Goal: Task Accomplishment & Management: Manage account settings

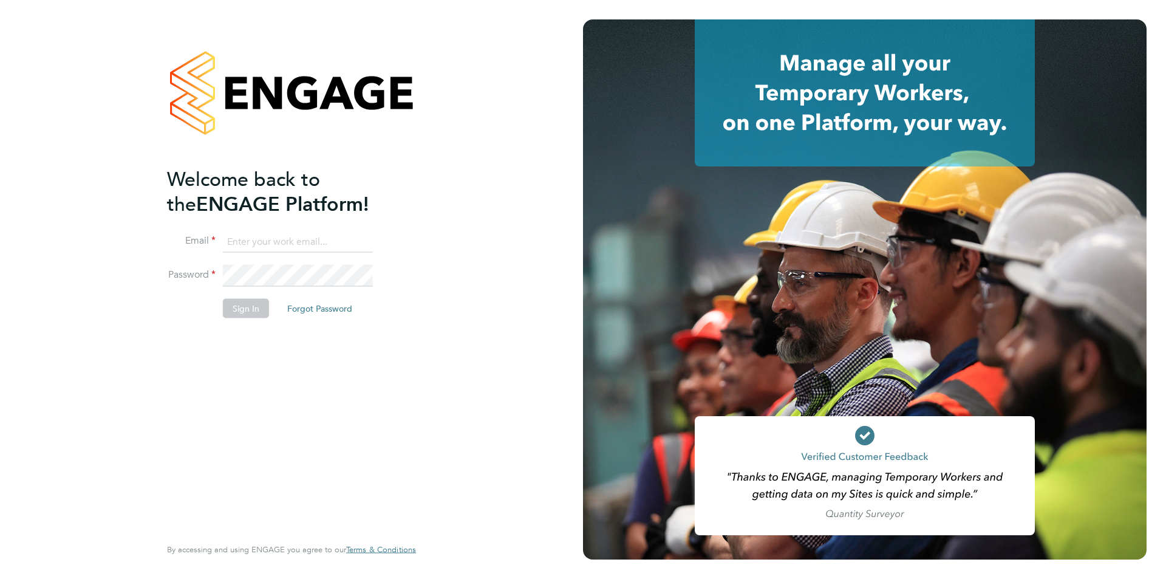
type input "[EMAIL_ADDRESS][DOMAIN_NAME]"
click at [199, 335] on div "Welcome back to the ENGAGE Platform! Email [EMAIL_ADDRESS][DOMAIN_NAME] Passwor…" at bounding box center [285, 349] width 237 height 367
click at [261, 295] on li "Password" at bounding box center [285, 282] width 237 height 34
click at [250, 303] on button "Sign In" at bounding box center [246, 307] width 46 height 19
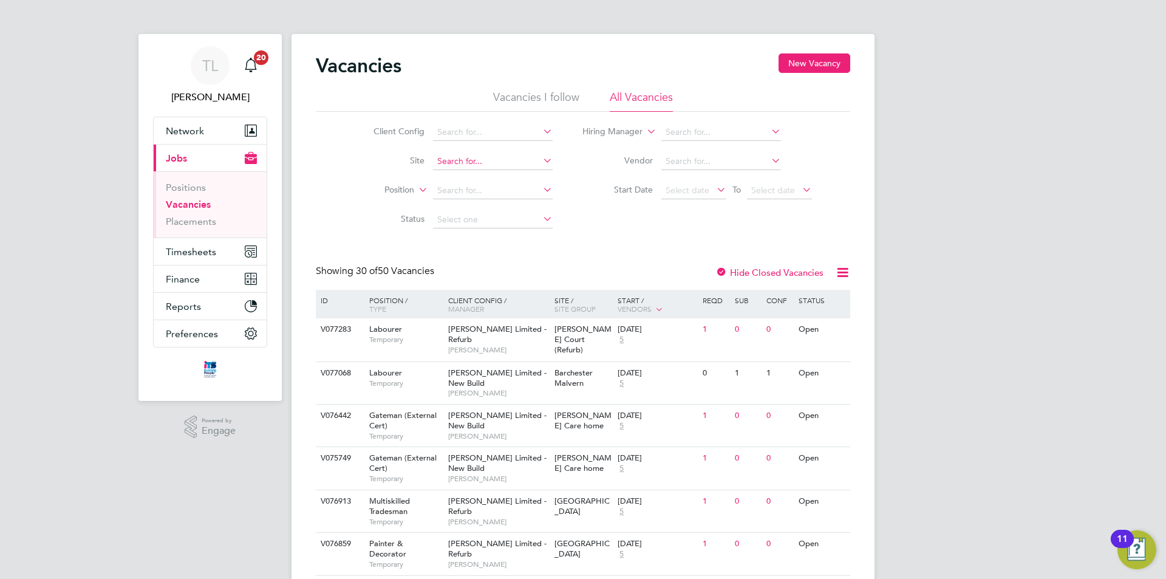
click at [482, 154] on input at bounding box center [493, 161] width 120 height 17
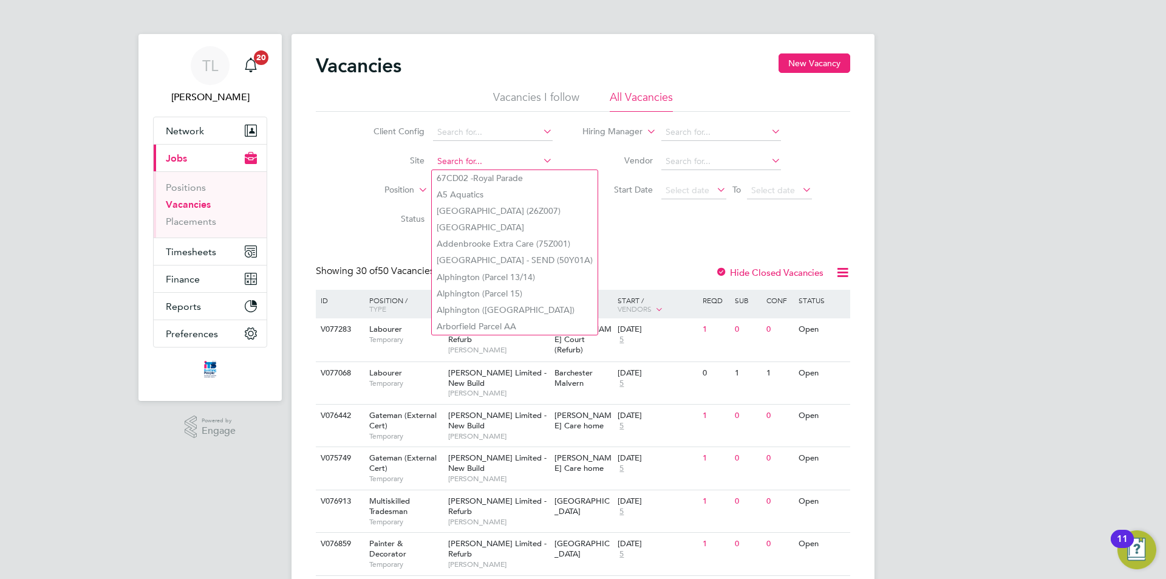
paste input "V181452"
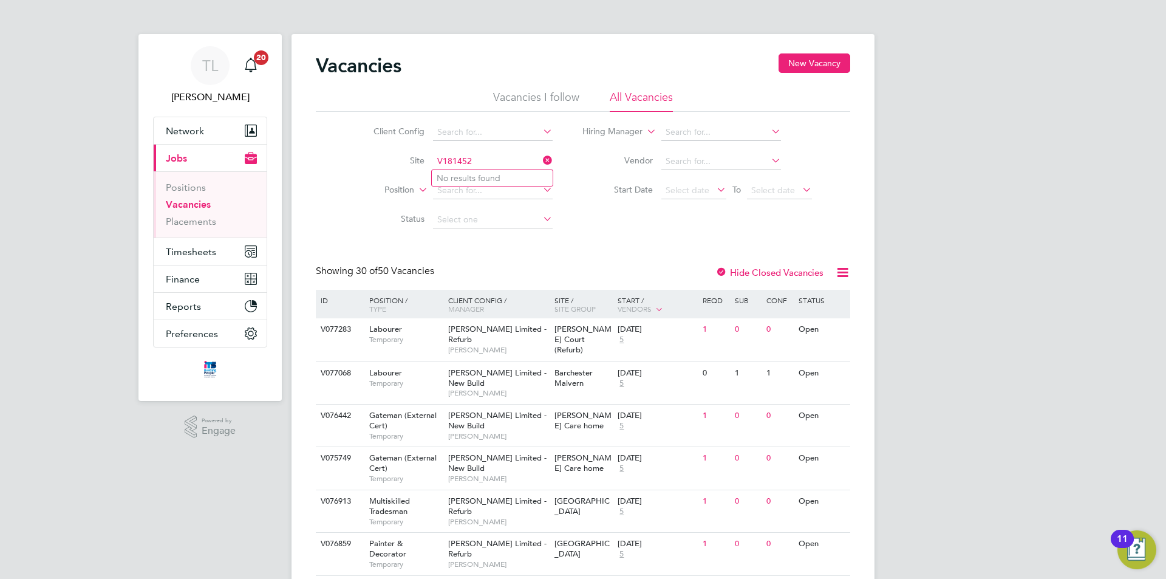
type input "V181452"
click at [540, 160] on icon at bounding box center [540, 160] width 0 height 17
click at [492, 163] on input at bounding box center [493, 161] width 120 height 17
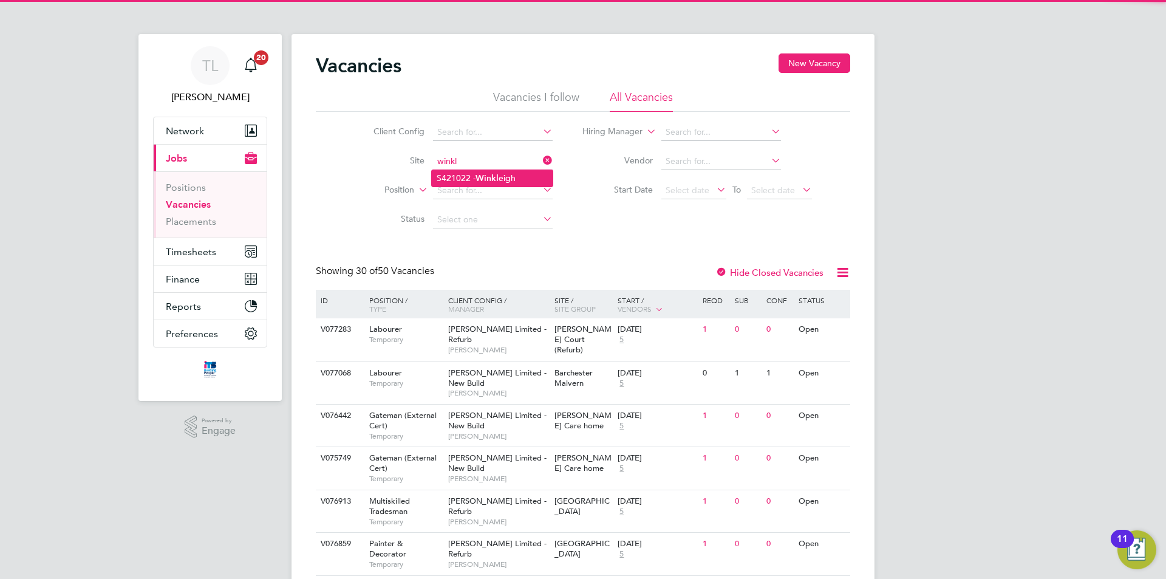
click at [473, 180] on li "S421022 - Winkl eigh" at bounding box center [492, 178] width 121 height 16
type input "S421022 - Winkleigh"
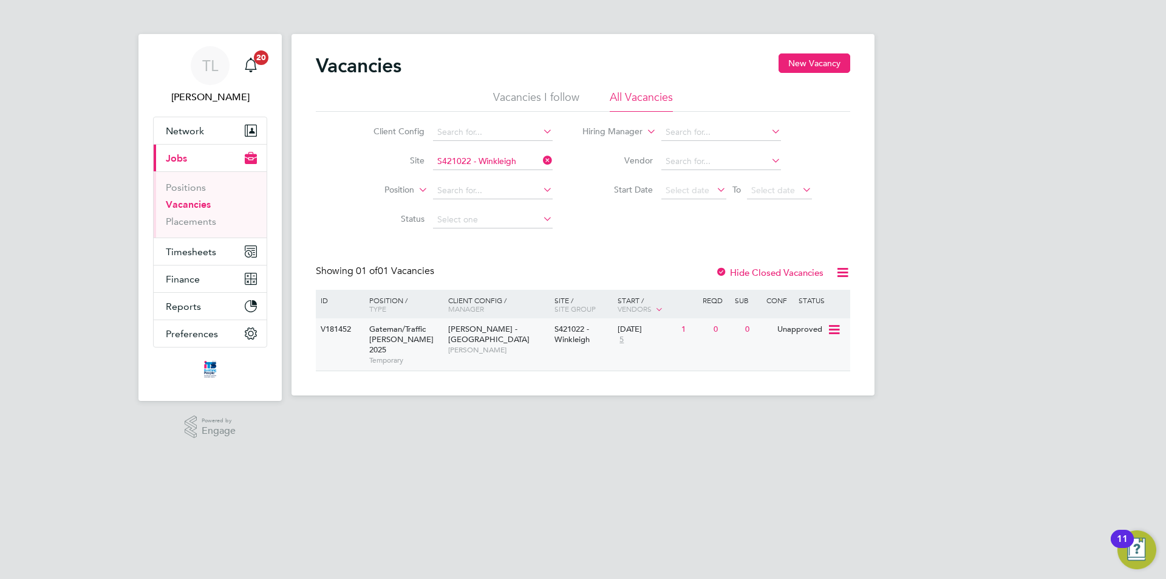
click at [783, 342] on div "V181452 Gateman/Traffic Marshall 2025 Temporary Lovell - South West Wayne Skell…" at bounding box center [583, 344] width 534 height 52
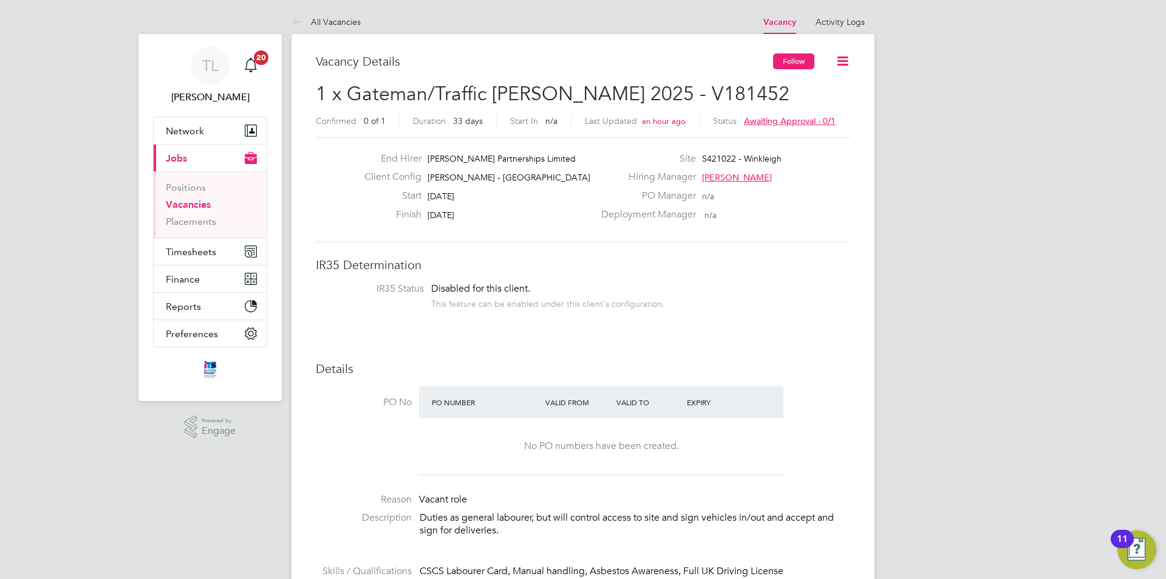
click at [800, 63] on button "Follow" at bounding box center [793, 61] width 41 height 16
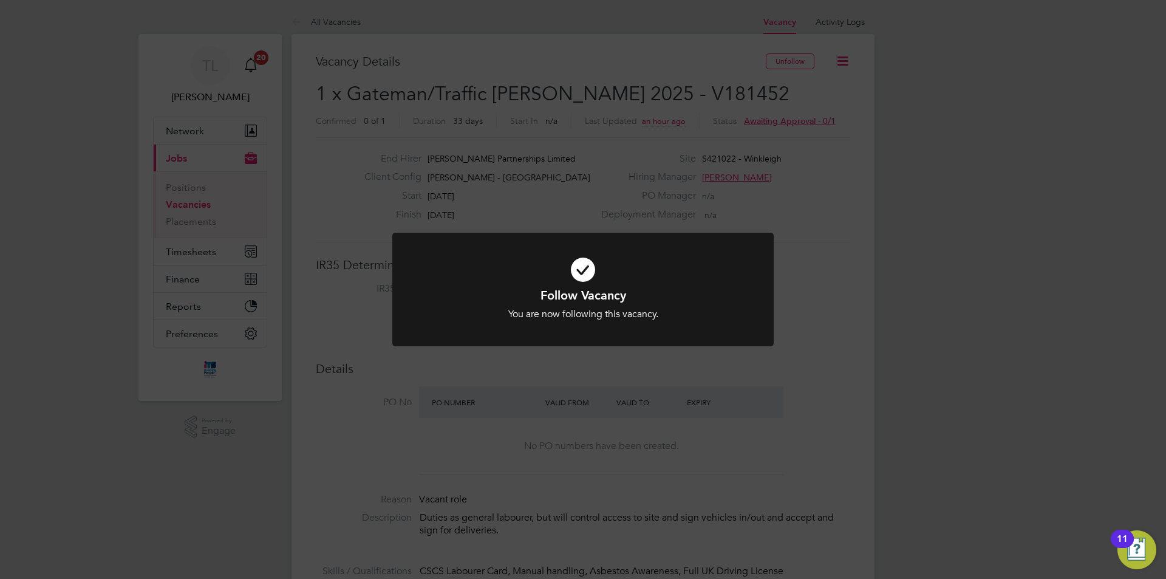
click at [839, 283] on div "Follow Vacancy You are now following this vacancy. Cancel Okay" at bounding box center [583, 289] width 1166 height 579
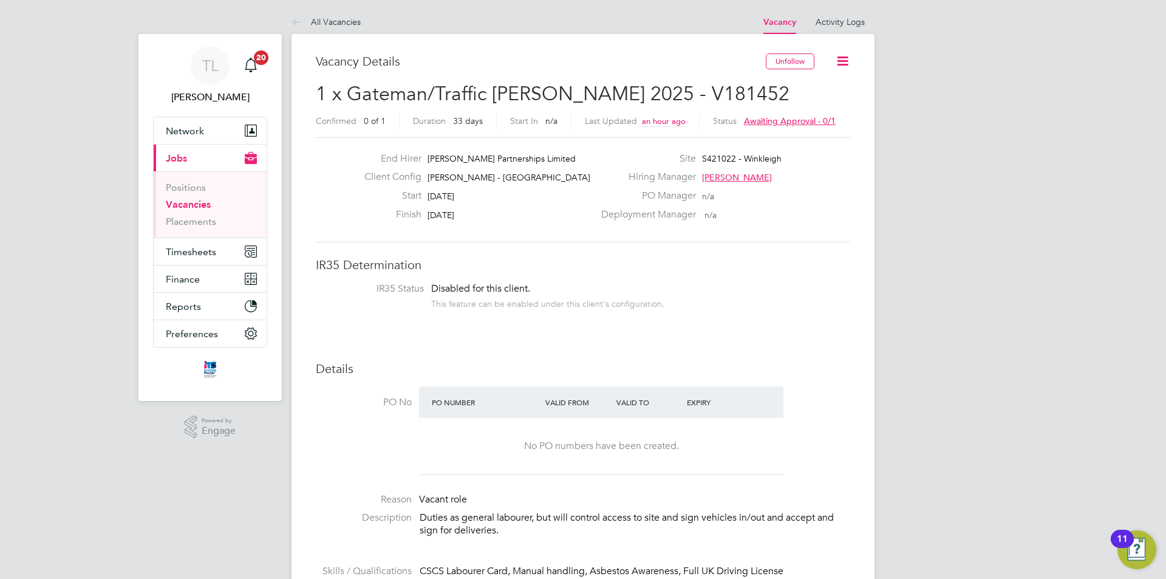
click at [845, 58] on icon at bounding box center [842, 60] width 15 height 15
click at [823, 133] on li "Approvers" at bounding box center [814, 130] width 70 height 17
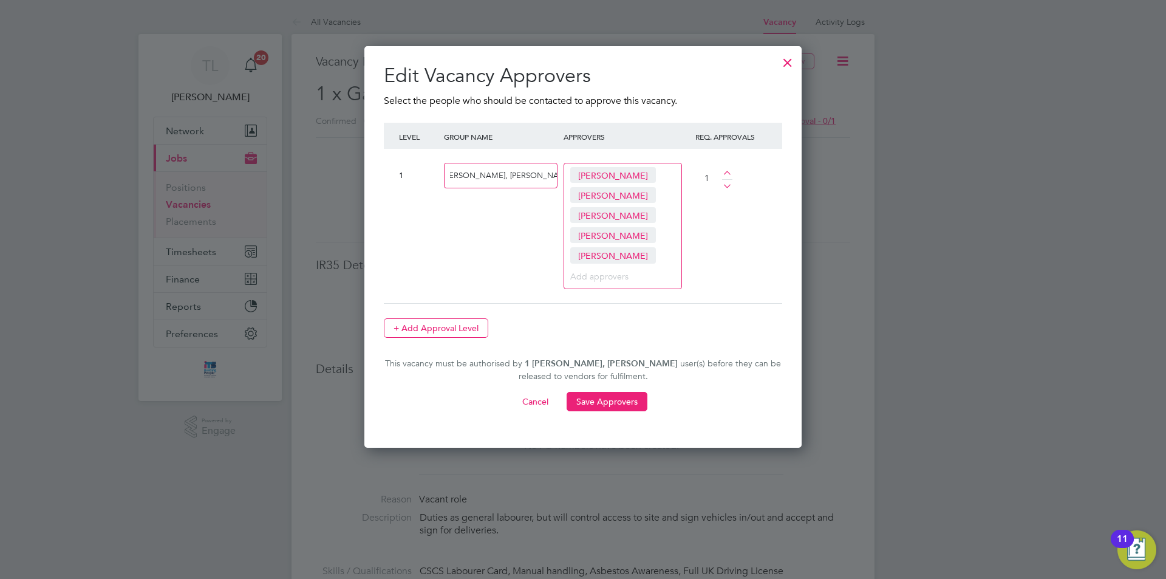
click at [547, 394] on button "Cancel" at bounding box center [536, 401] width 46 height 19
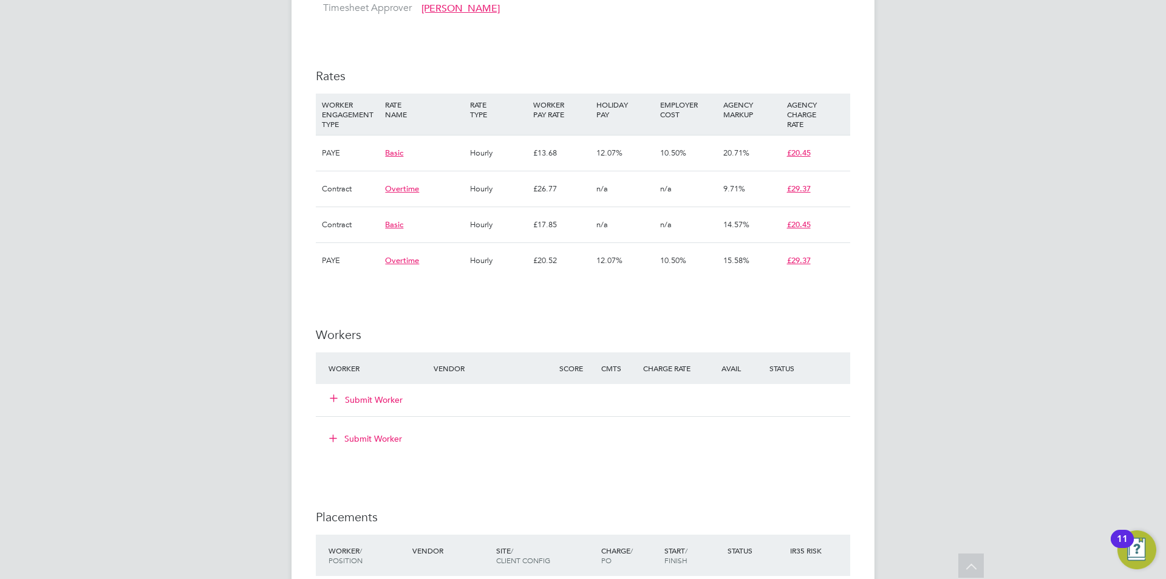
click at [377, 404] on button "Submit Worker" at bounding box center [366, 400] width 73 height 12
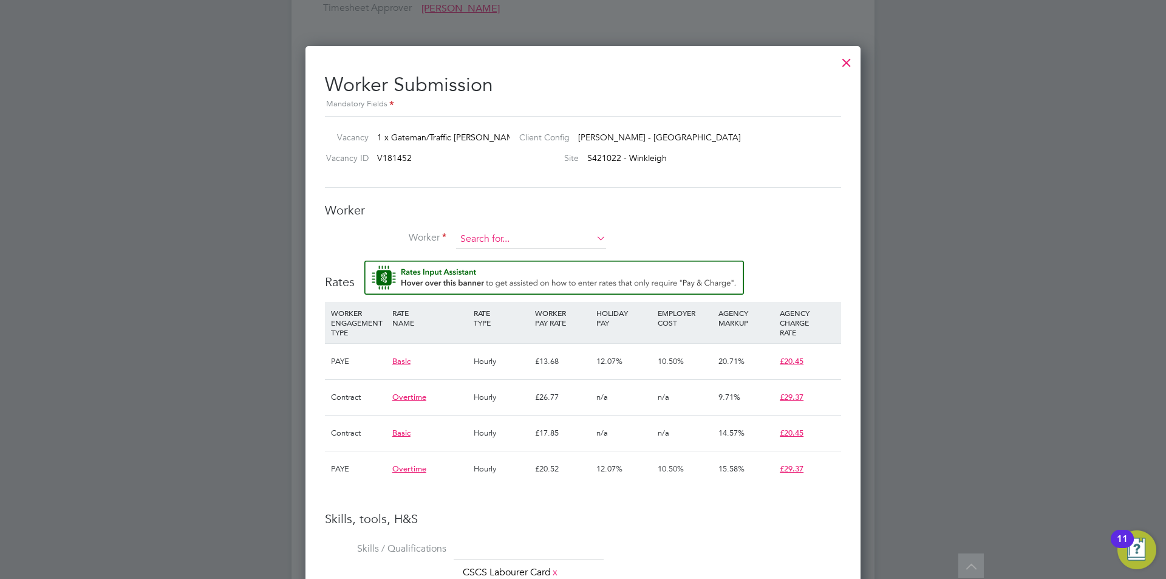
click at [492, 239] on input at bounding box center [531, 239] width 150 height 18
click at [524, 256] on li "Nathan Herd (Nathan Herd)" at bounding box center [542, 256] width 174 height 16
type input "Nathan Herd (Nathan Herd)"
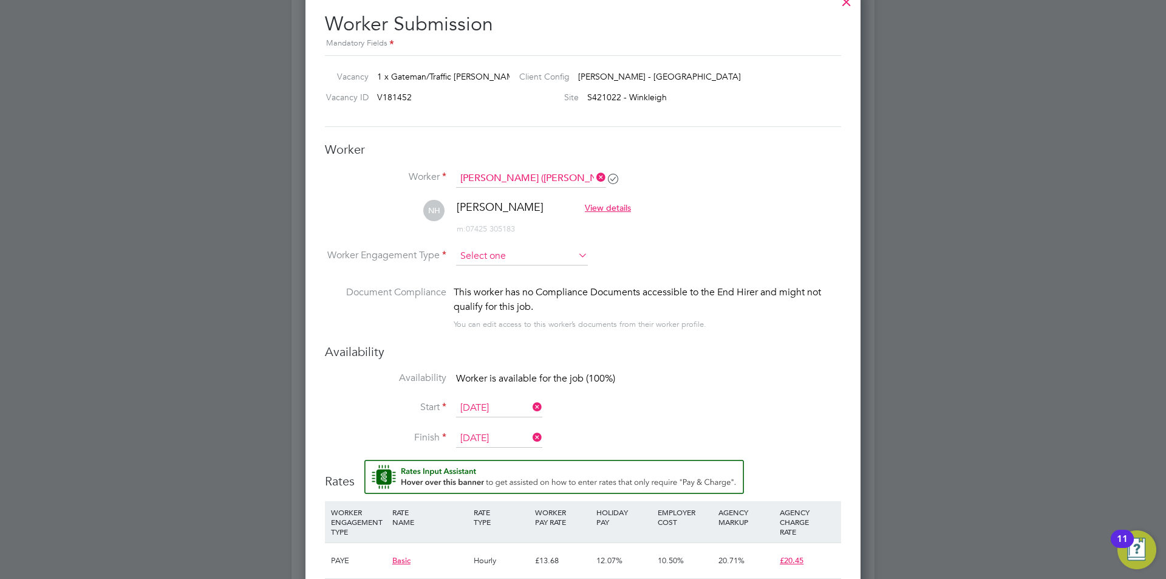
click at [509, 254] on input at bounding box center [522, 256] width 132 height 18
click at [506, 274] on li "Contract" at bounding box center [521, 273] width 133 height 16
type input "Contract"
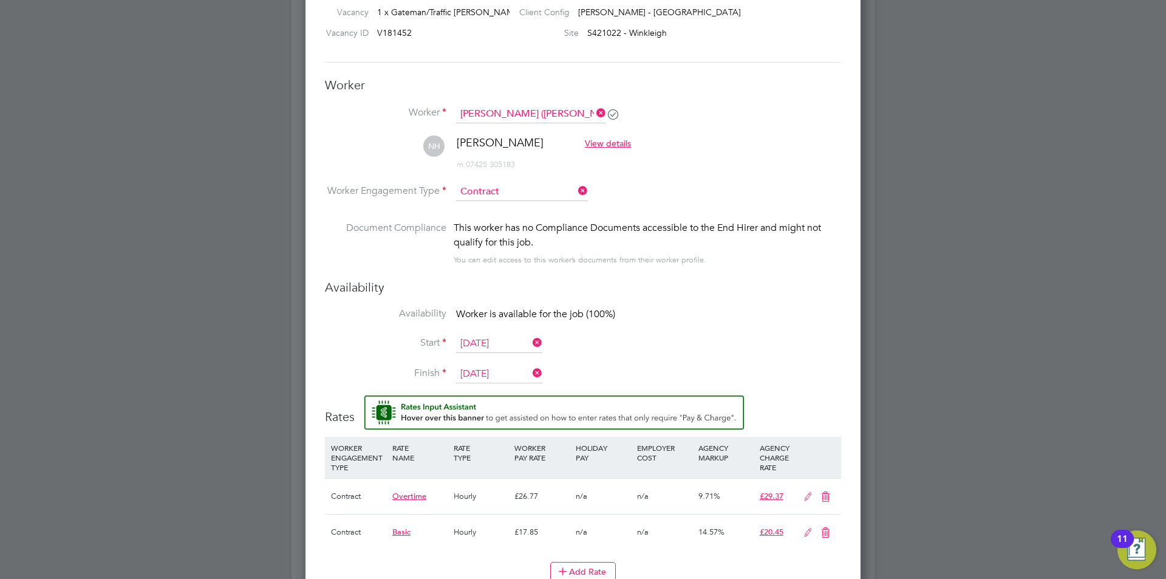
click at [576, 190] on icon at bounding box center [576, 190] width 0 height 17
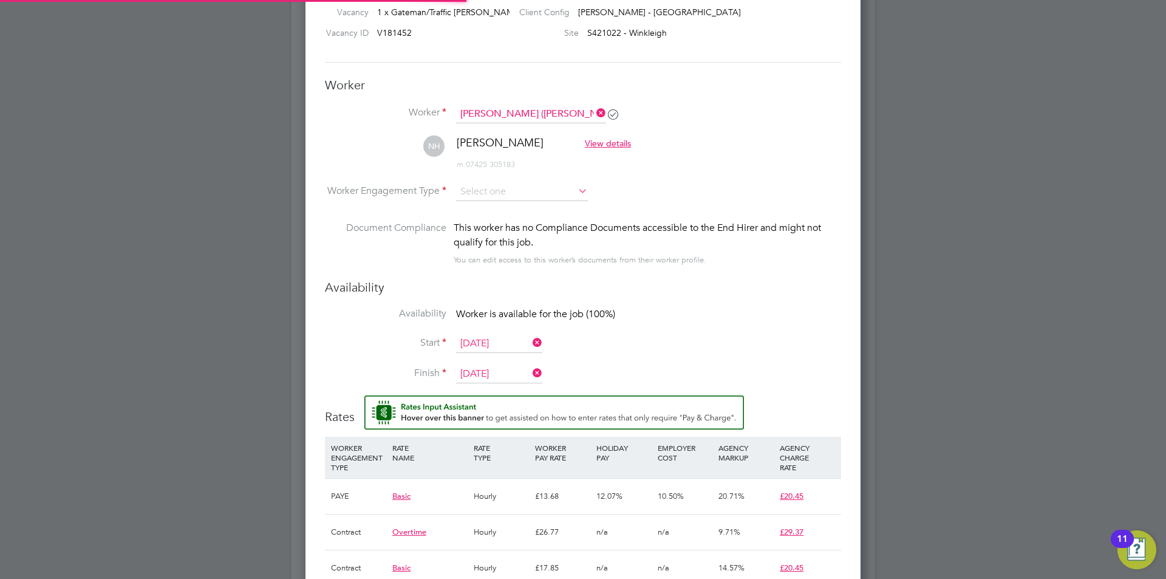
click at [576, 190] on icon at bounding box center [576, 190] width 0 height 17
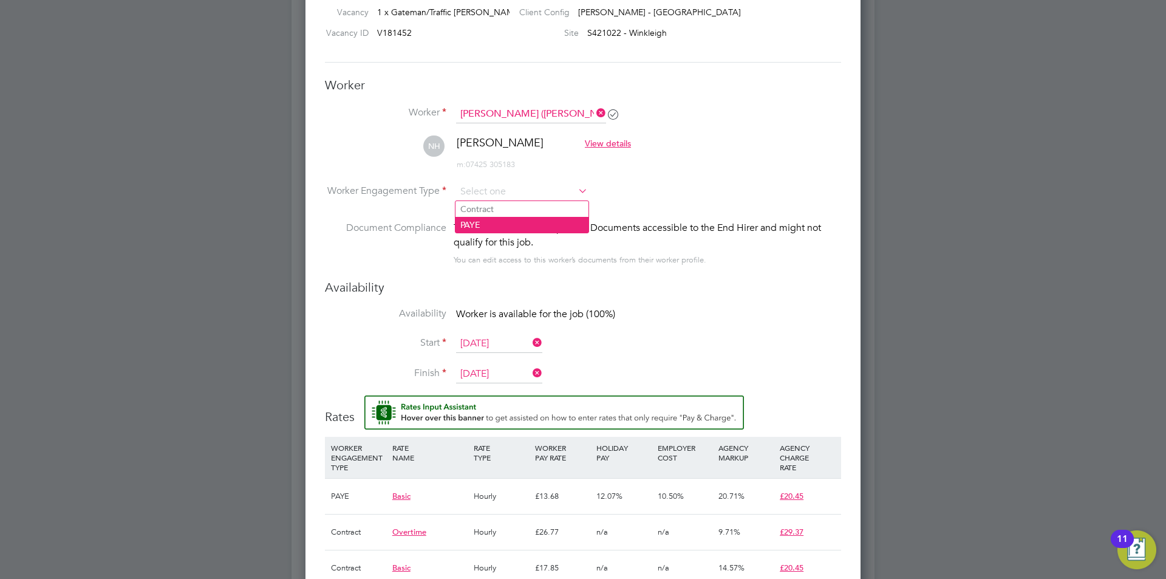
click at [478, 221] on li "PAYE" at bounding box center [521, 225] width 133 height 16
type input "PAYE"
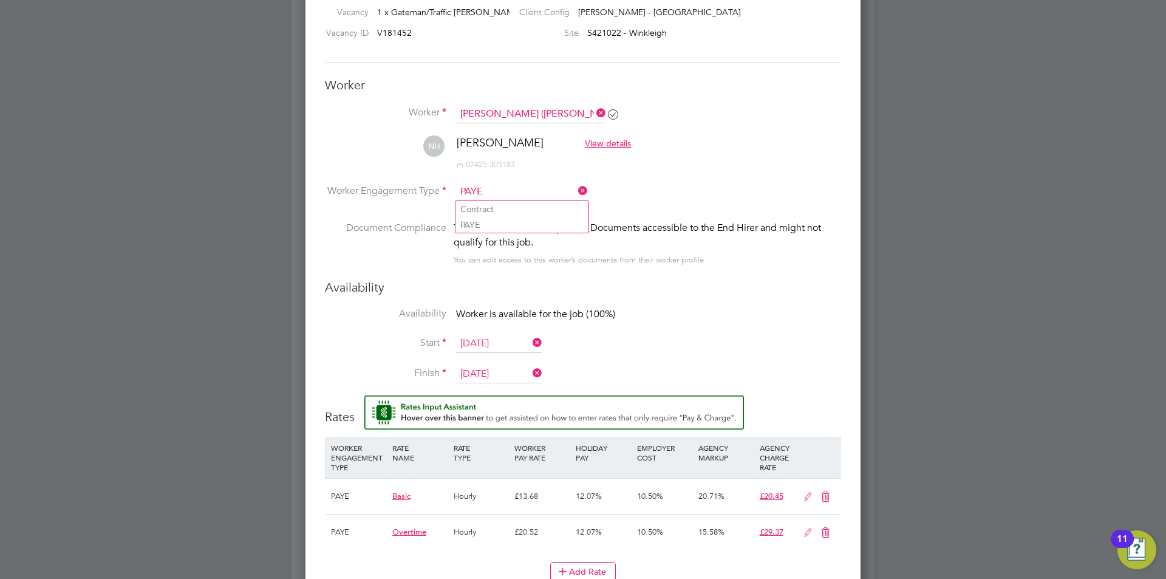
click at [743, 307] on li "Availability Worker is available for the job (100%)" at bounding box center [583, 320] width 516 height 27
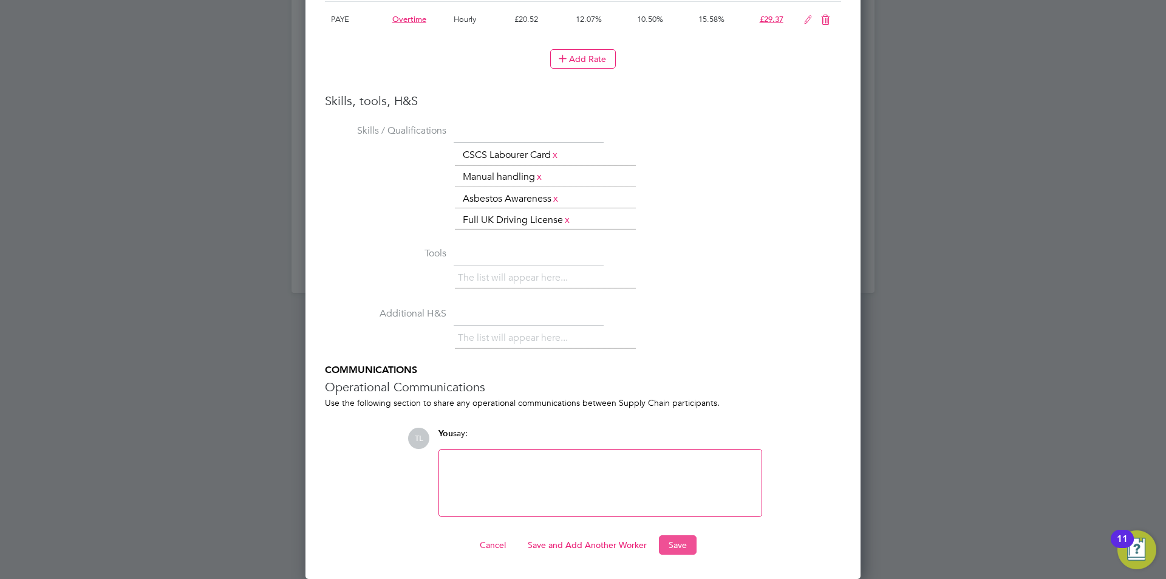
click at [689, 542] on button "Save" at bounding box center [678, 544] width 38 height 19
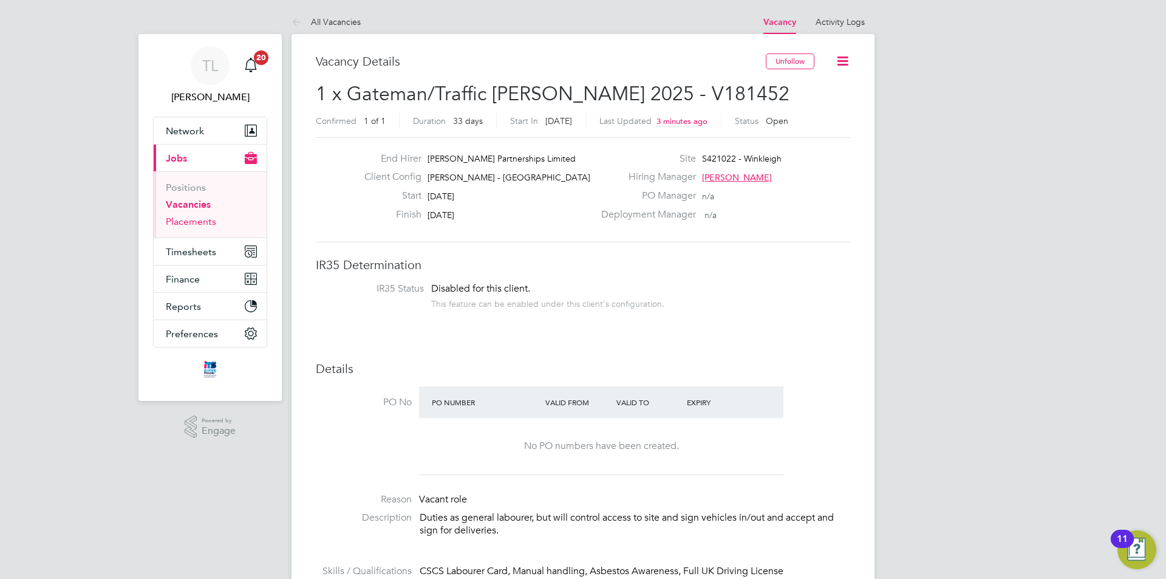
click at [185, 221] on link "Placements" at bounding box center [191, 222] width 50 height 12
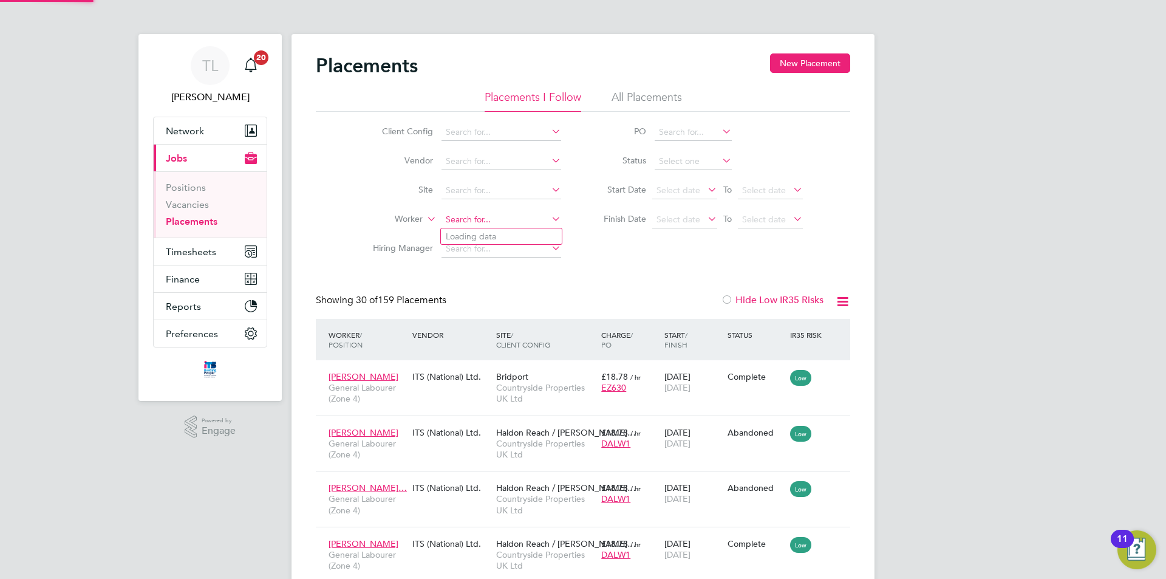
click at [490, 220] on input at bounding box center [501, 219] width 120 height 17
click at [491, 183] on input at bounding box center [501, 190] width 120 height 17
click at [484, 226] on li "S421022 - Wink leigh" at bounding box center [510, 223] width 139 height 16
type input "S421022 - Winkleigh"
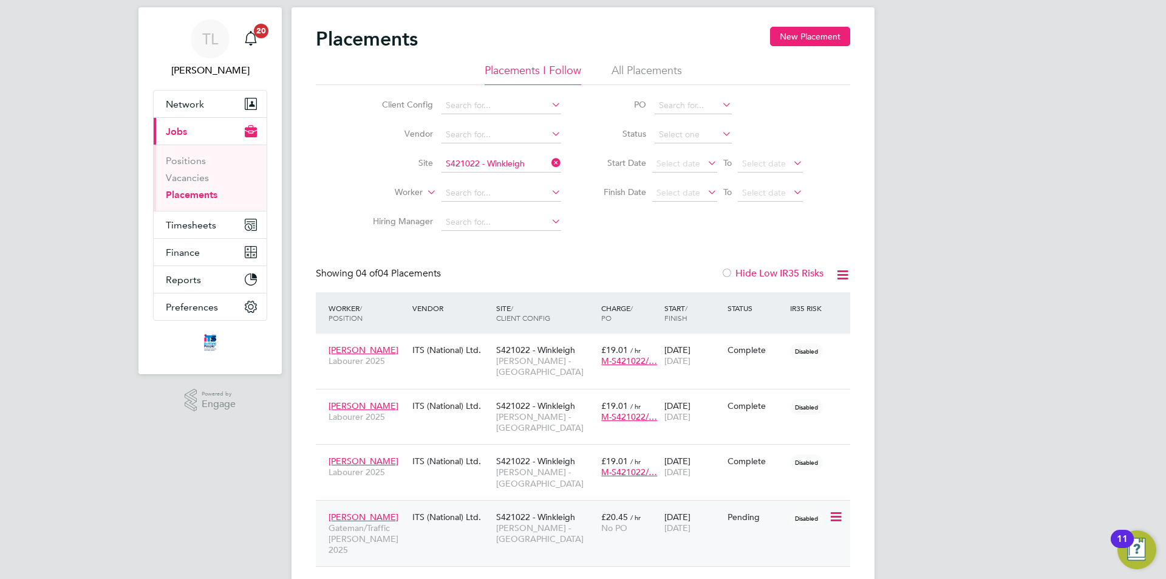
click at [838, 509] on icon at bounding box center [835, 516] width 12 height 15
click at [740, 560] on li "Start" at bounding box center [780, 558] width 124 height 17
type input "[PERSON_NAME]"
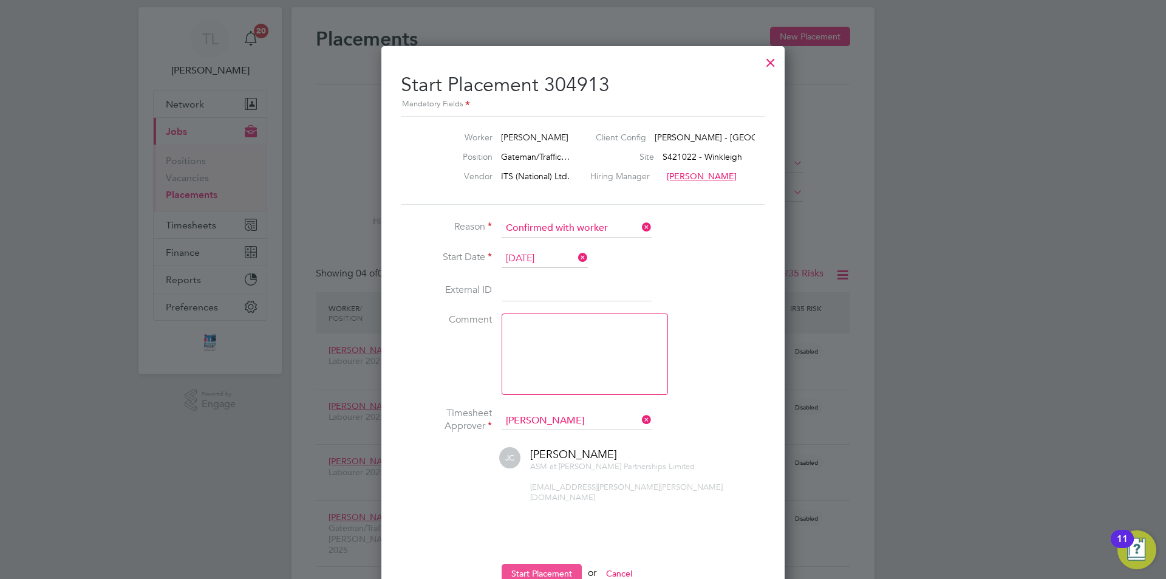
click at [559, 564] on button "Start Placement" at bounding box center [542, 573] width 80 height 19
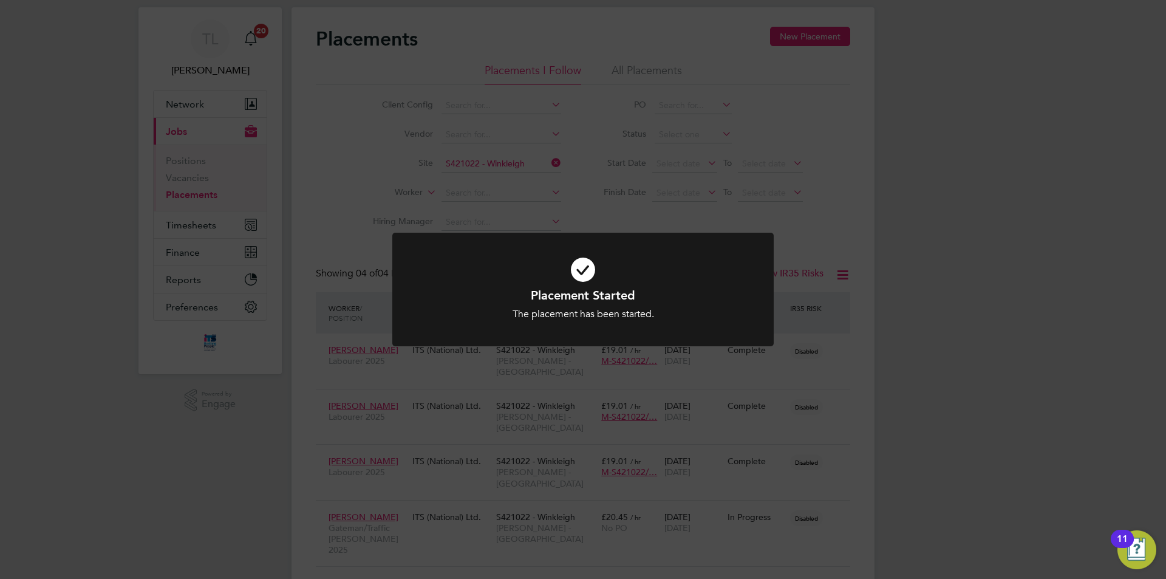
click at [901, 465] on div "Placement Started The placement has been started. Cancel Okay" at bounding box center [583, 289] width 1166 height 579
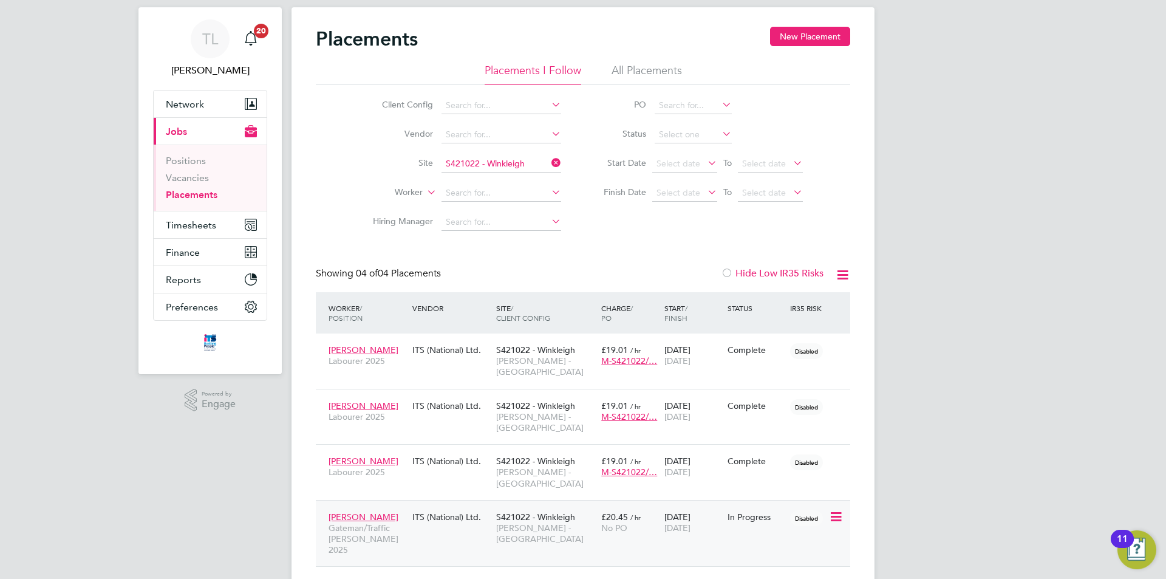
click at [722, 505] on div "29 Sep 2025 31 Oct 2025" at bounding box center [692, 522] width 63 height 34
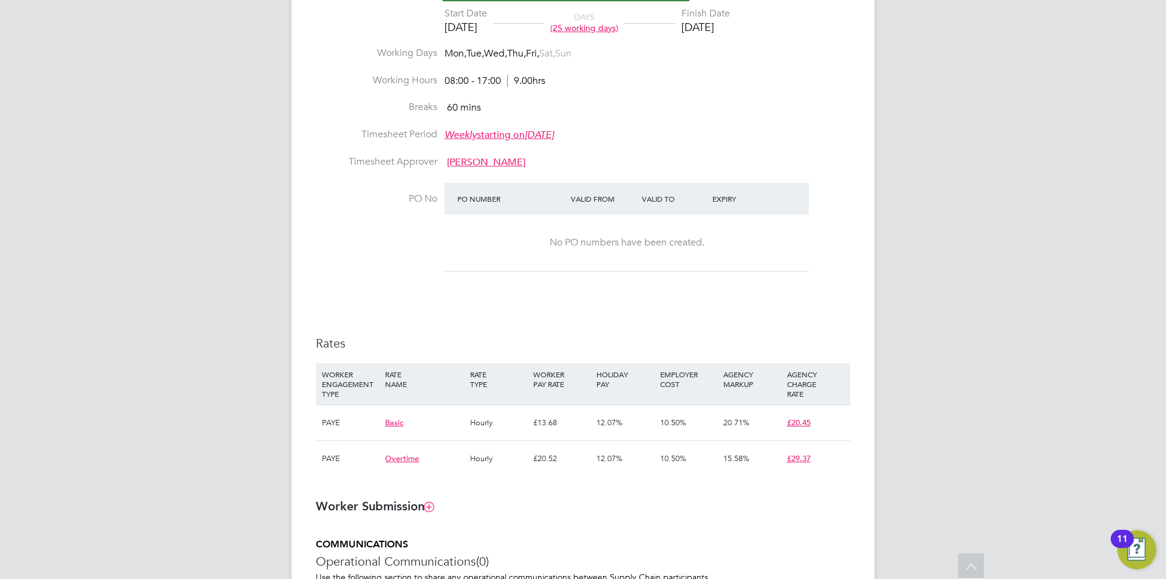
scroll to position [39, 0]
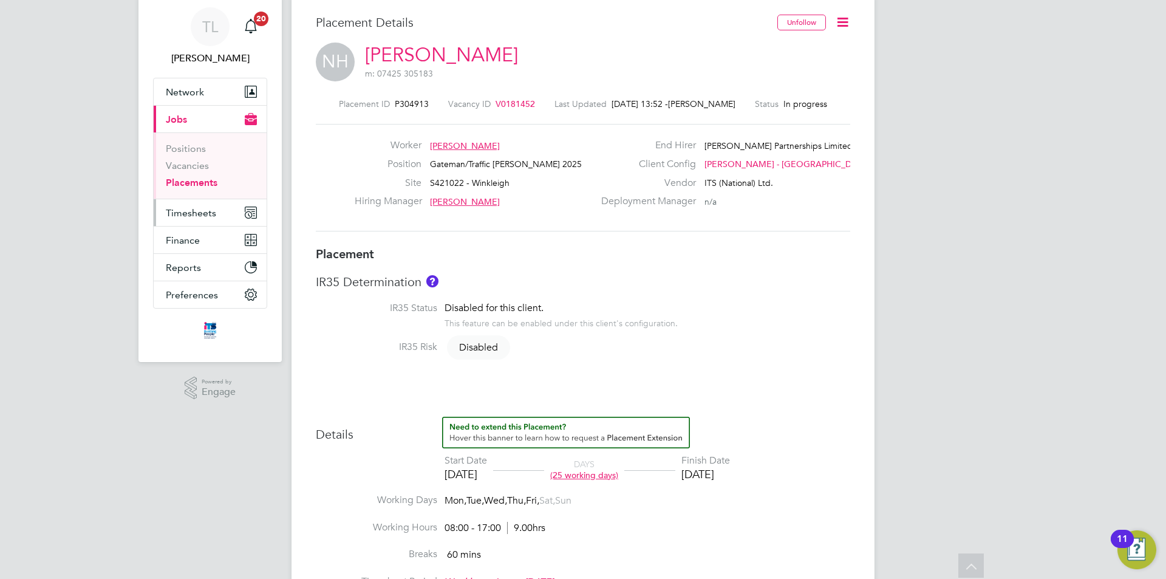
click at [196, 217] on span "Timesheets" at bounding box center [191, 213] width 50 height 12
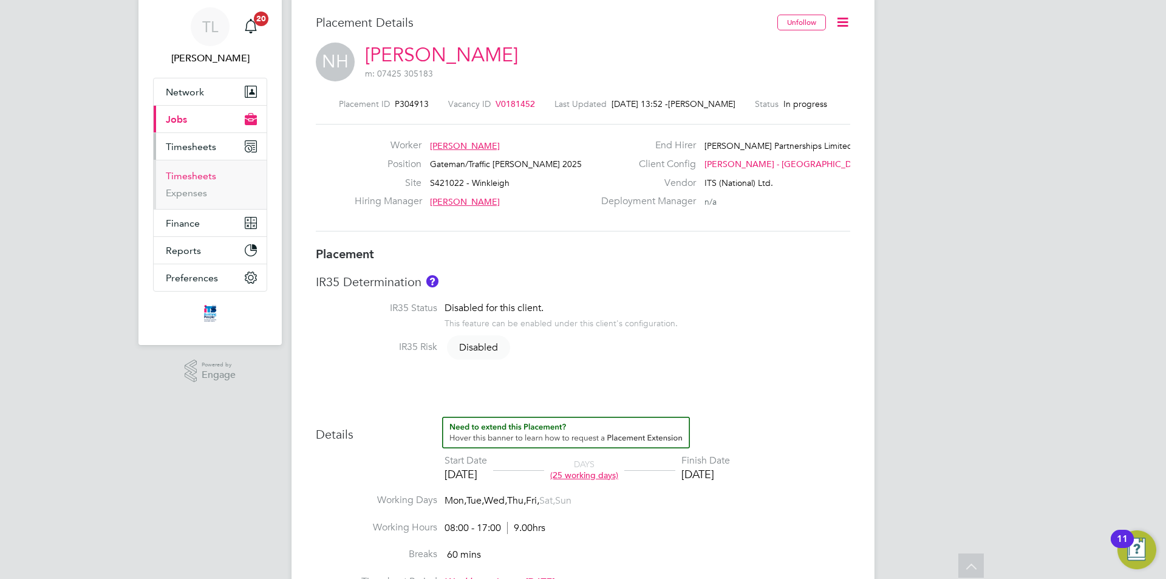
click at [197, 179] on link "Timesheets" at bounding box center [191, 176] width 50 height 12
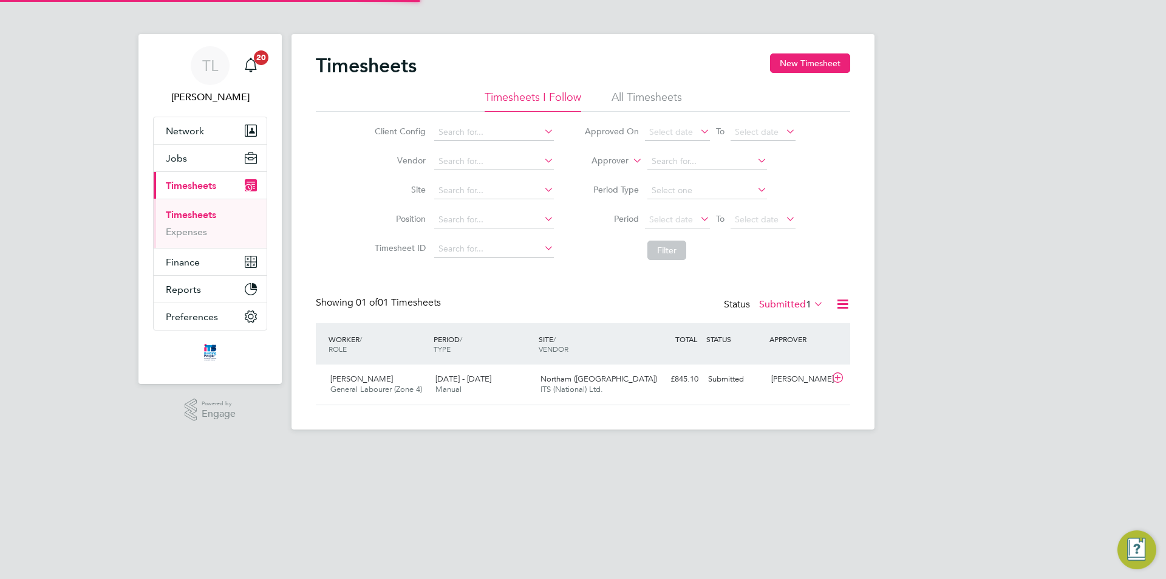
scroll to position [31, 106]
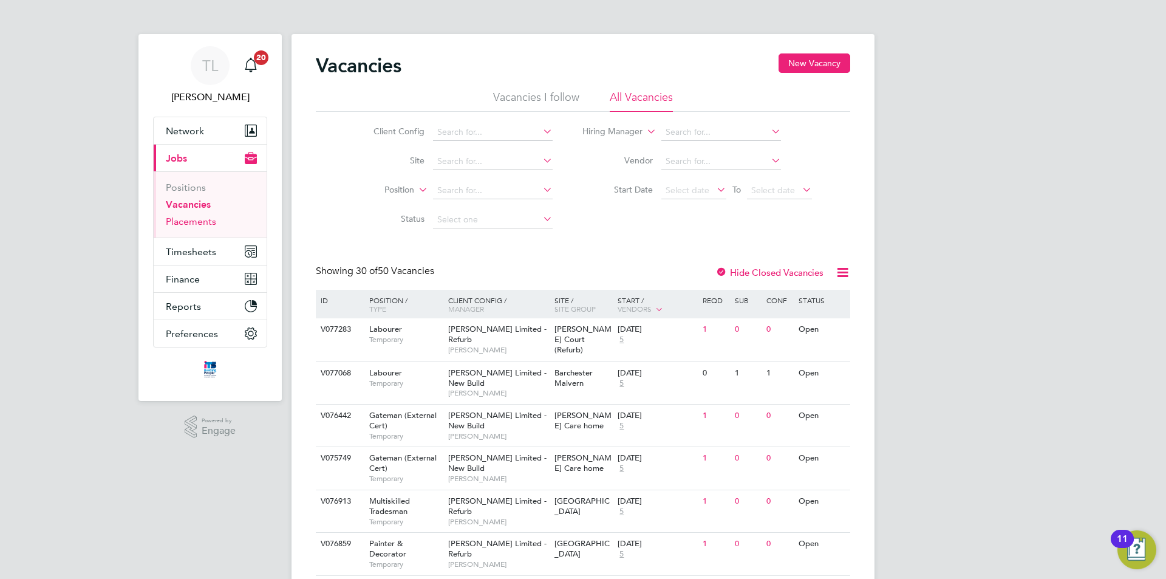
click at [183, 223] on link "Placements" at bounding box center [191, 222] width 50 height 12
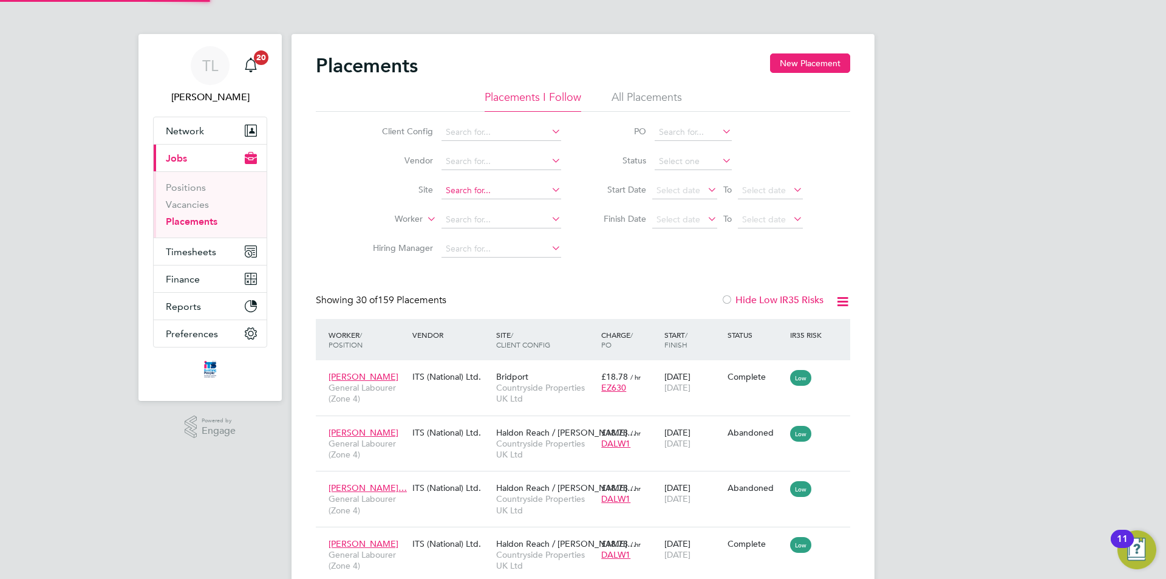
click at [472, 186] on input at bounding box center [501, 190] width 120 height 17
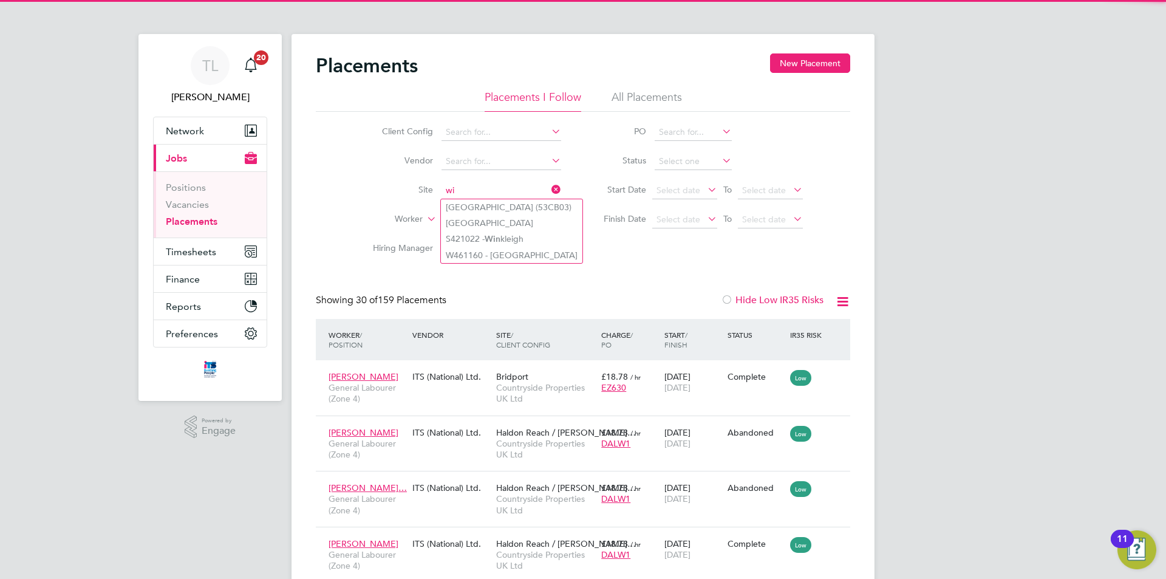
type input "w"
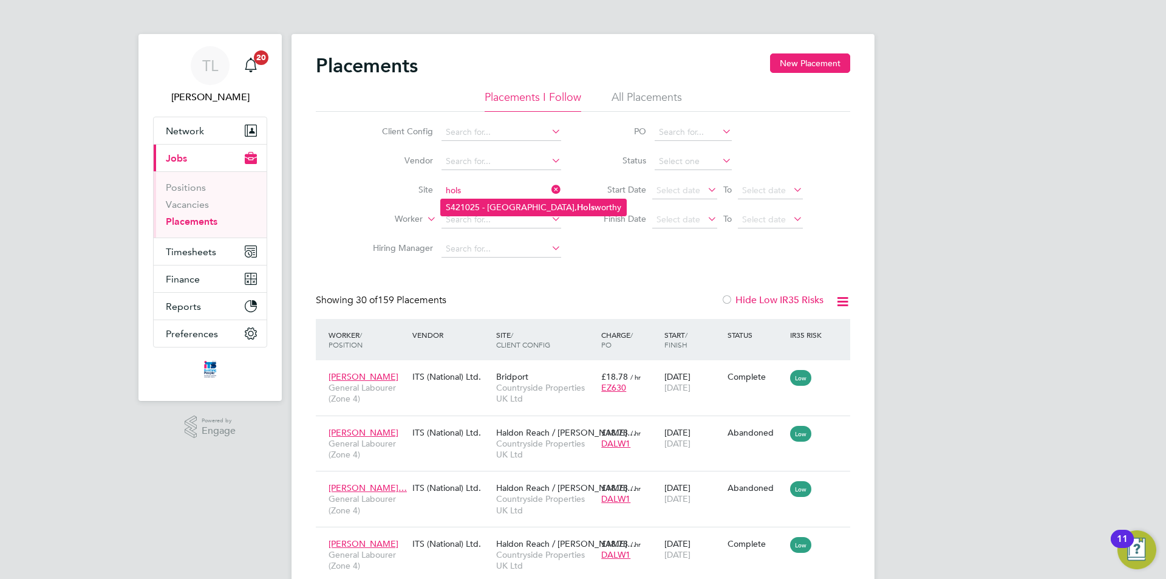
click at [507, 199] on li "S421025 - Ruby Meadow, North Road, Hols worthy" at bounding box center [533, 207] width 185 height 16
type input "S421025 - Ruby Meadow, North Road, Holsworthy"
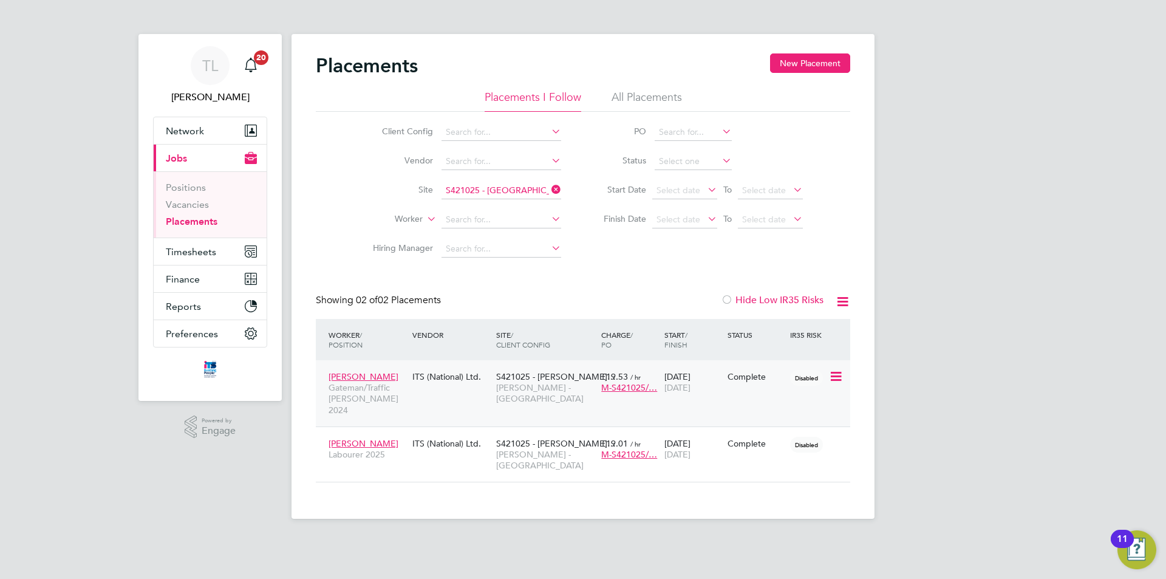
click at [716, 381] on div "02 Dec 2024 26 Sep 2025" at bounding box center [692, 382] width 63 height 34
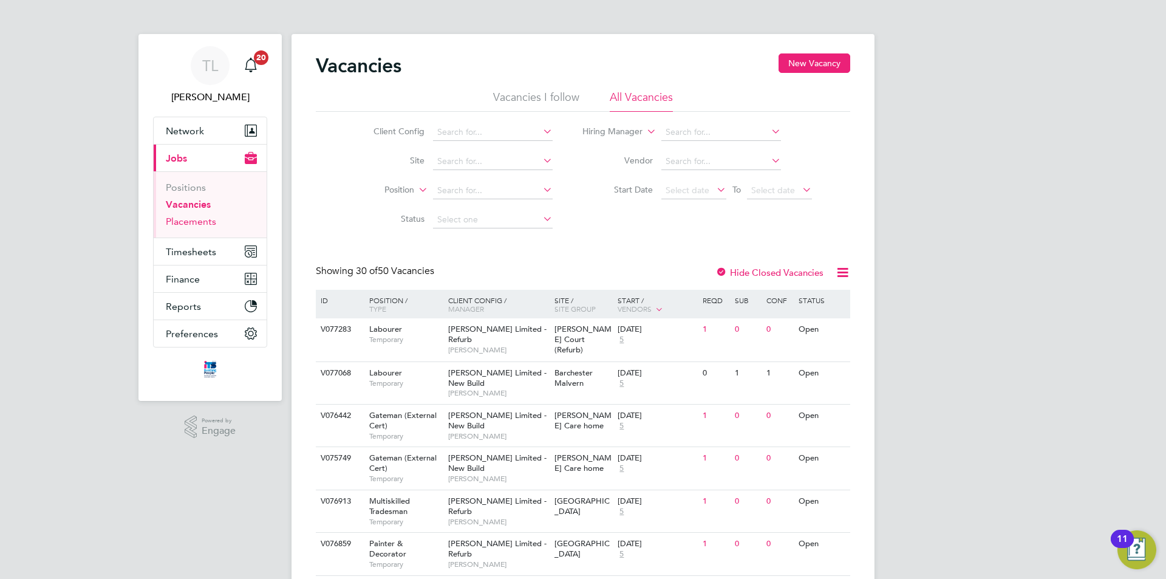
click at [205, 220] on link "Placements" at bounding box center [191, 222] width 50 height 12
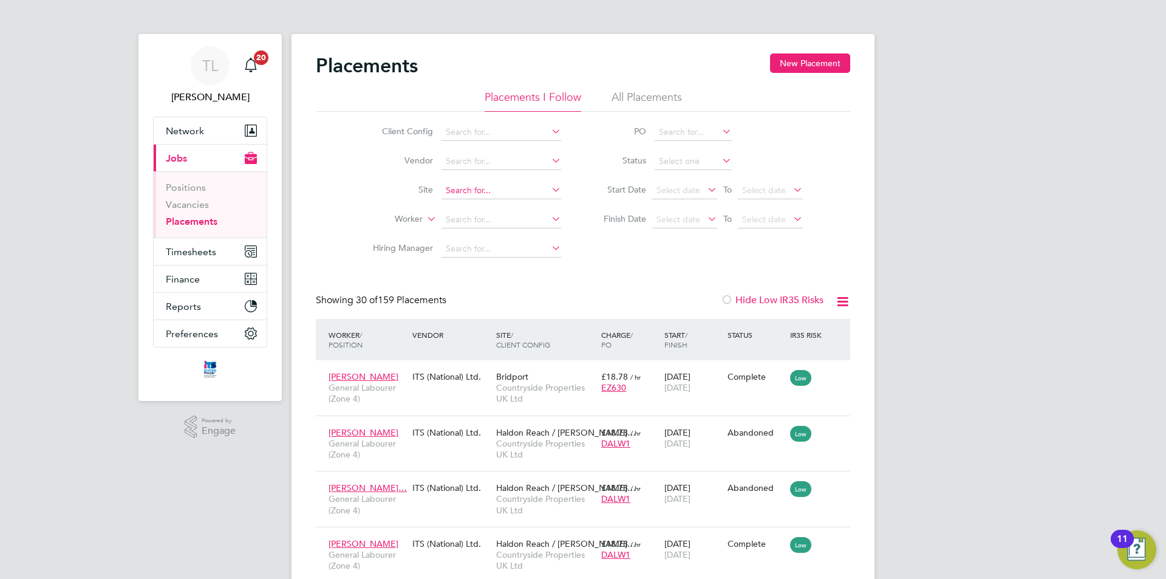
click at [479, 185] on input at bounding box center [501, 190] width 120 height 17
click at [503, 215] on li "S421022 - [PERSON_NAME]" at bounding box center [510, 223] width 139 height 16
type input "S421022 - Winkleigh"
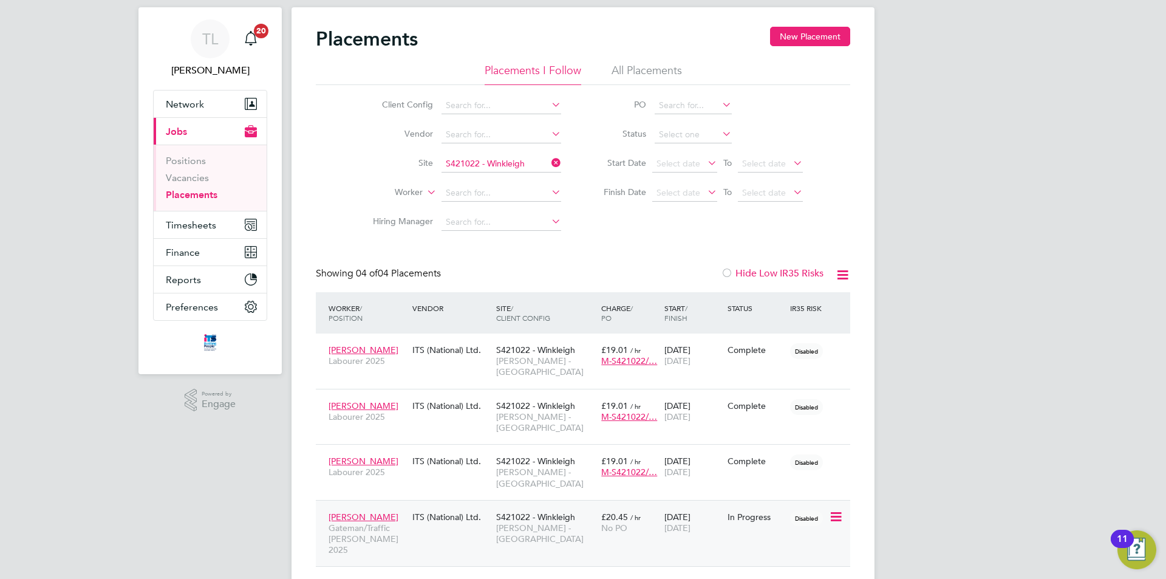
click at [761, 503] on div "[PERSON_NAME] [PERSON_NAME]/Traffic [PERSON_NAME] 2025 ITS (National) Ltd. S421…" at bounding box center [583, 533] width 534 height 67
click at [840, 509] on icon at bounding box center [835, 516] width 12 height 15
click at [610, 522] on span "No PO" at bounding box center [614, 527] width 26 height 11
